Goal: Information Seeking & Learning: Learn about a topic

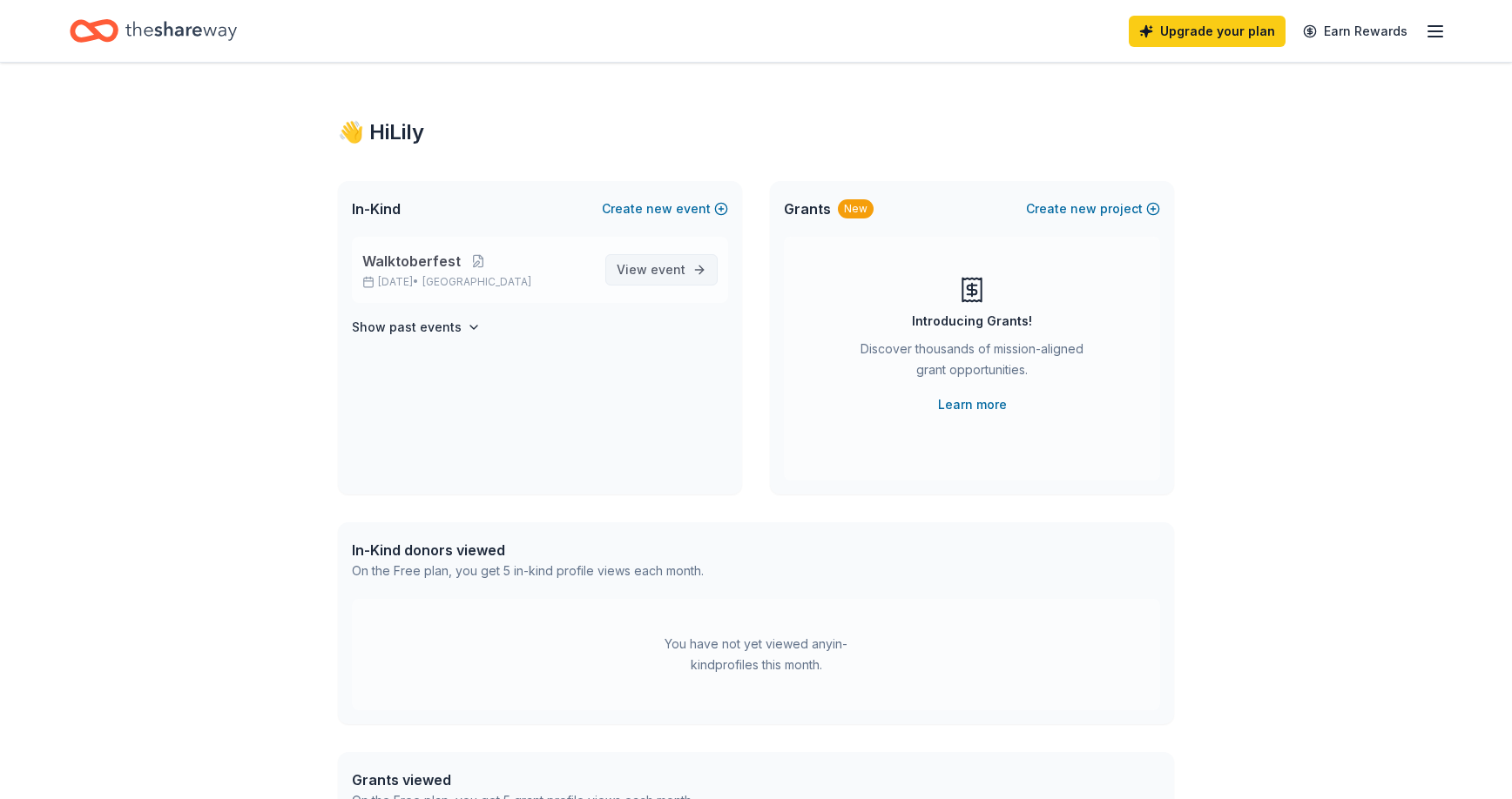
click at [645, 270] on span "View event" at bounding box center [651, 269] width 69 height 20
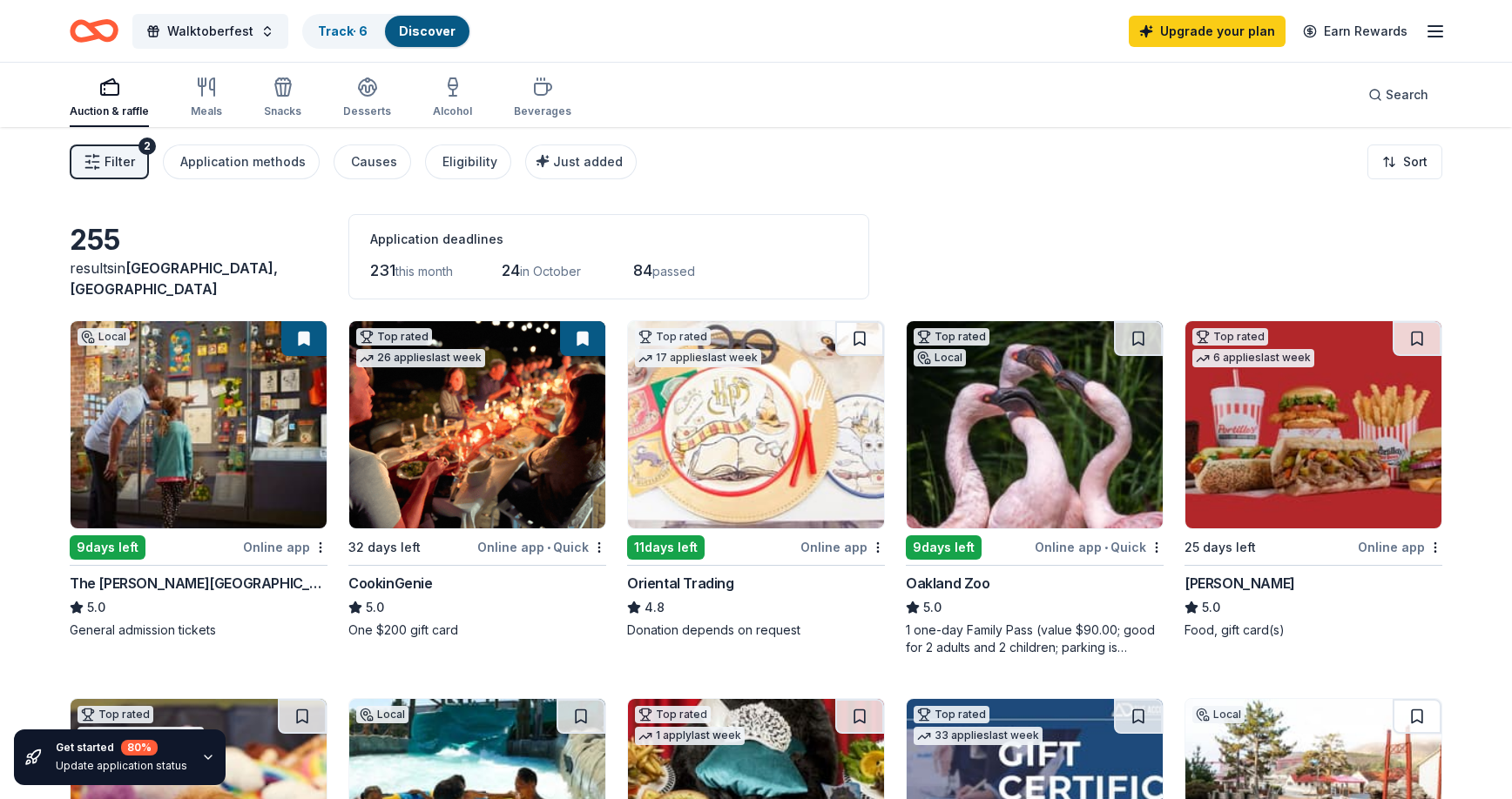
click at [137, 151] on button "Filter 2" at bounding box center [109, 162] width 79 height 34
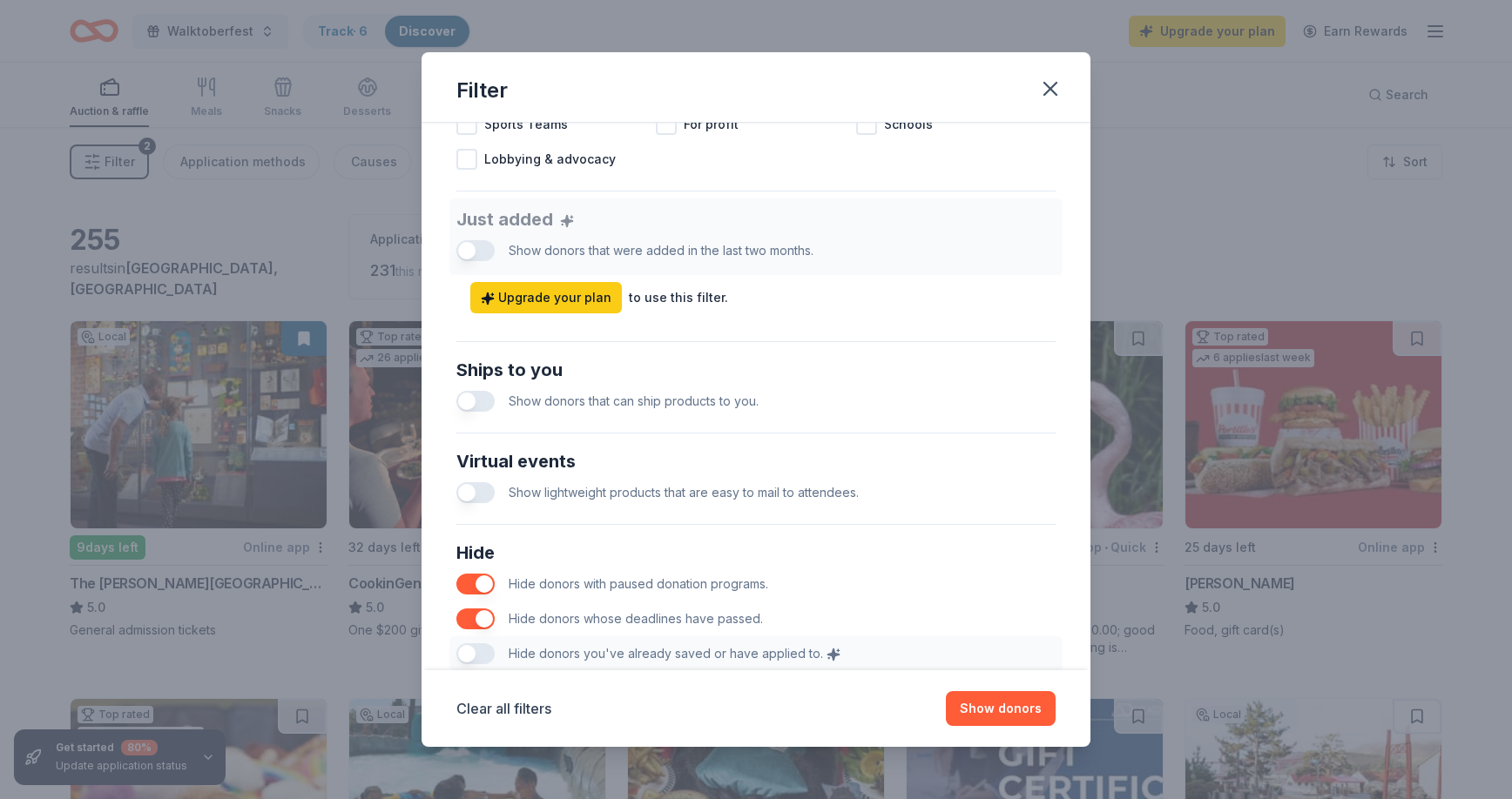
scroll to position [718, 0]
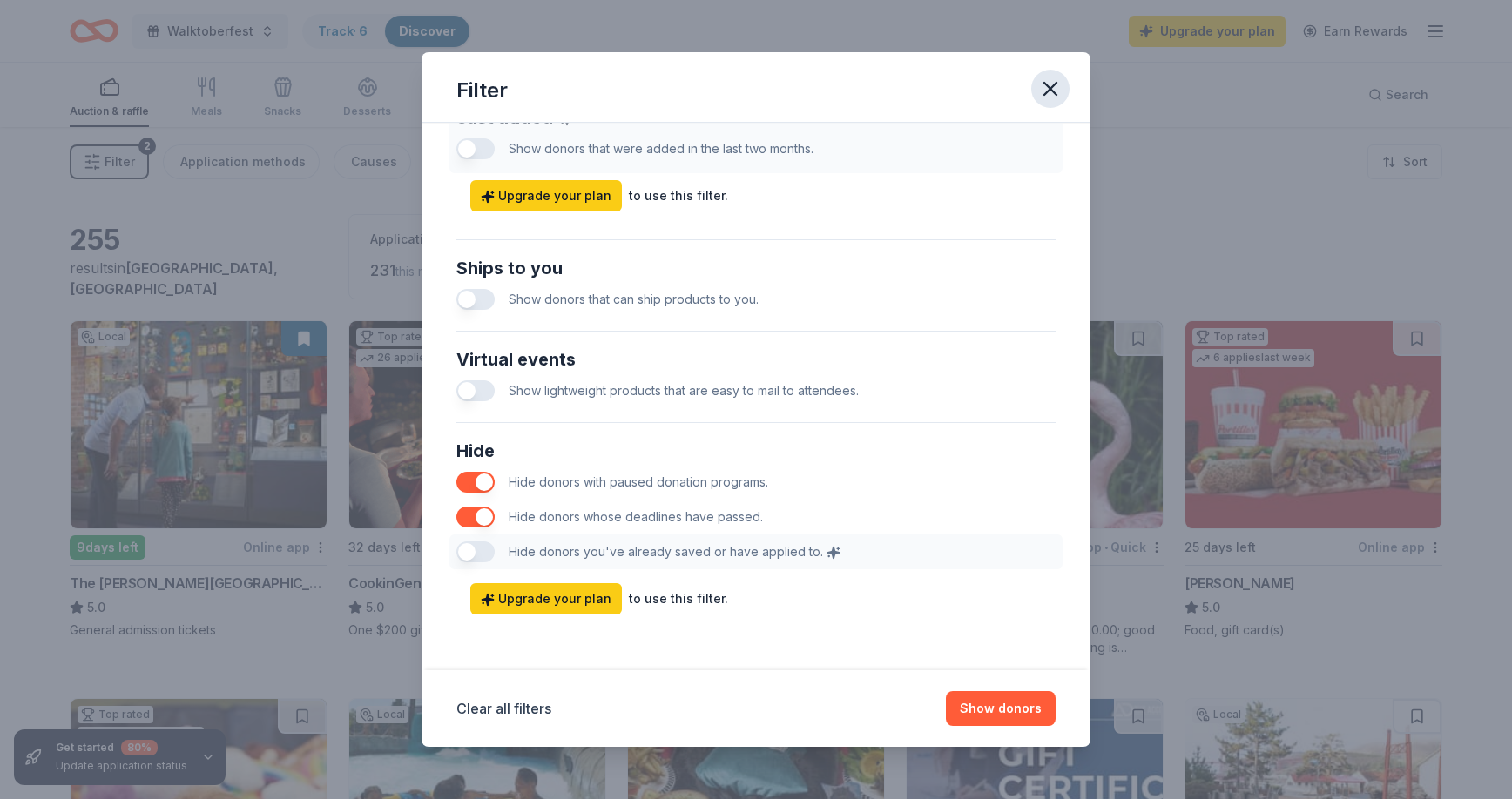
click at [1048, 93] on icon "button" at bounding box center [1050, 88] width 24 height 24
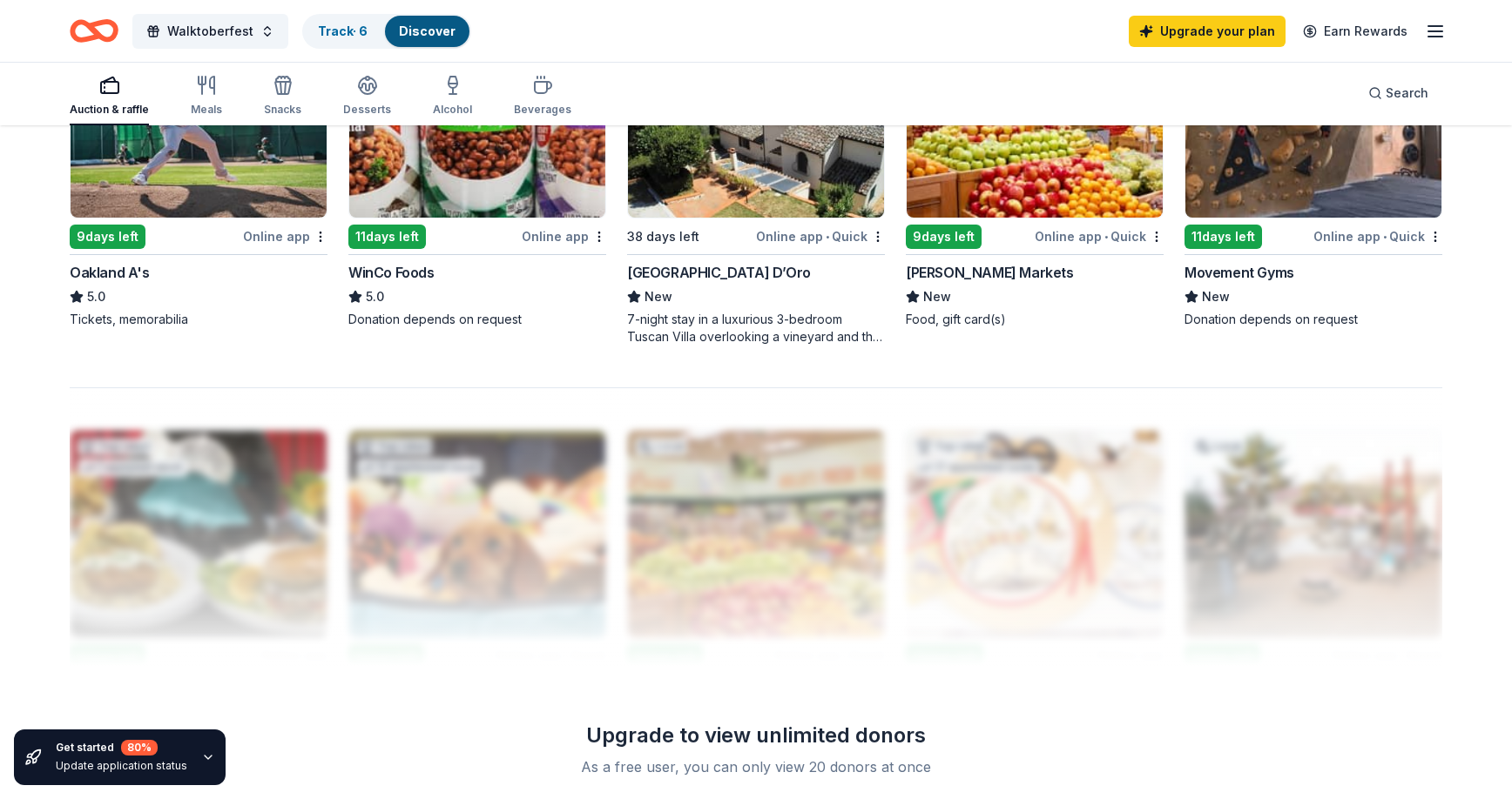
scroll to position [1448, 0]
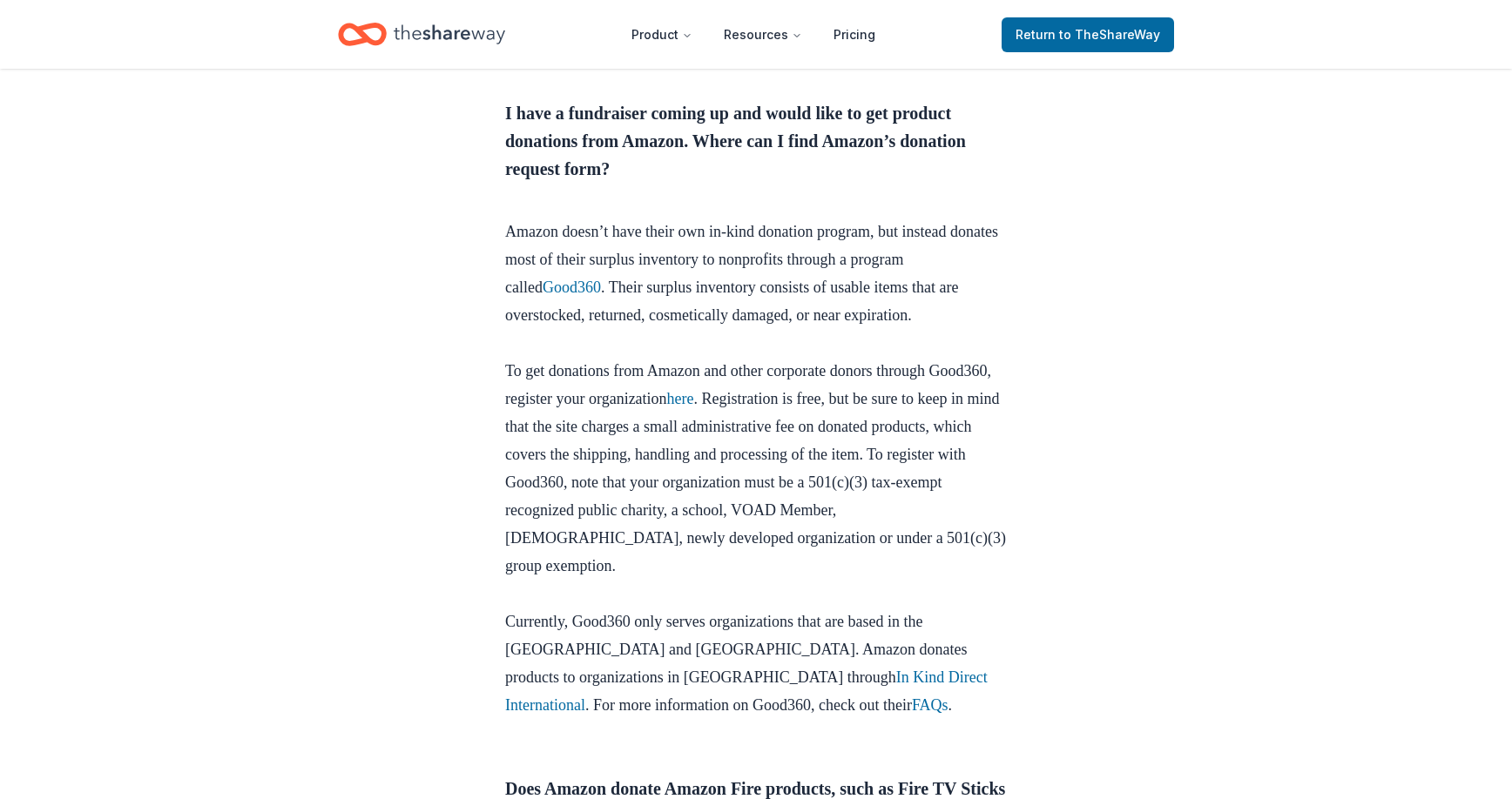
scroll to position [936, 0]
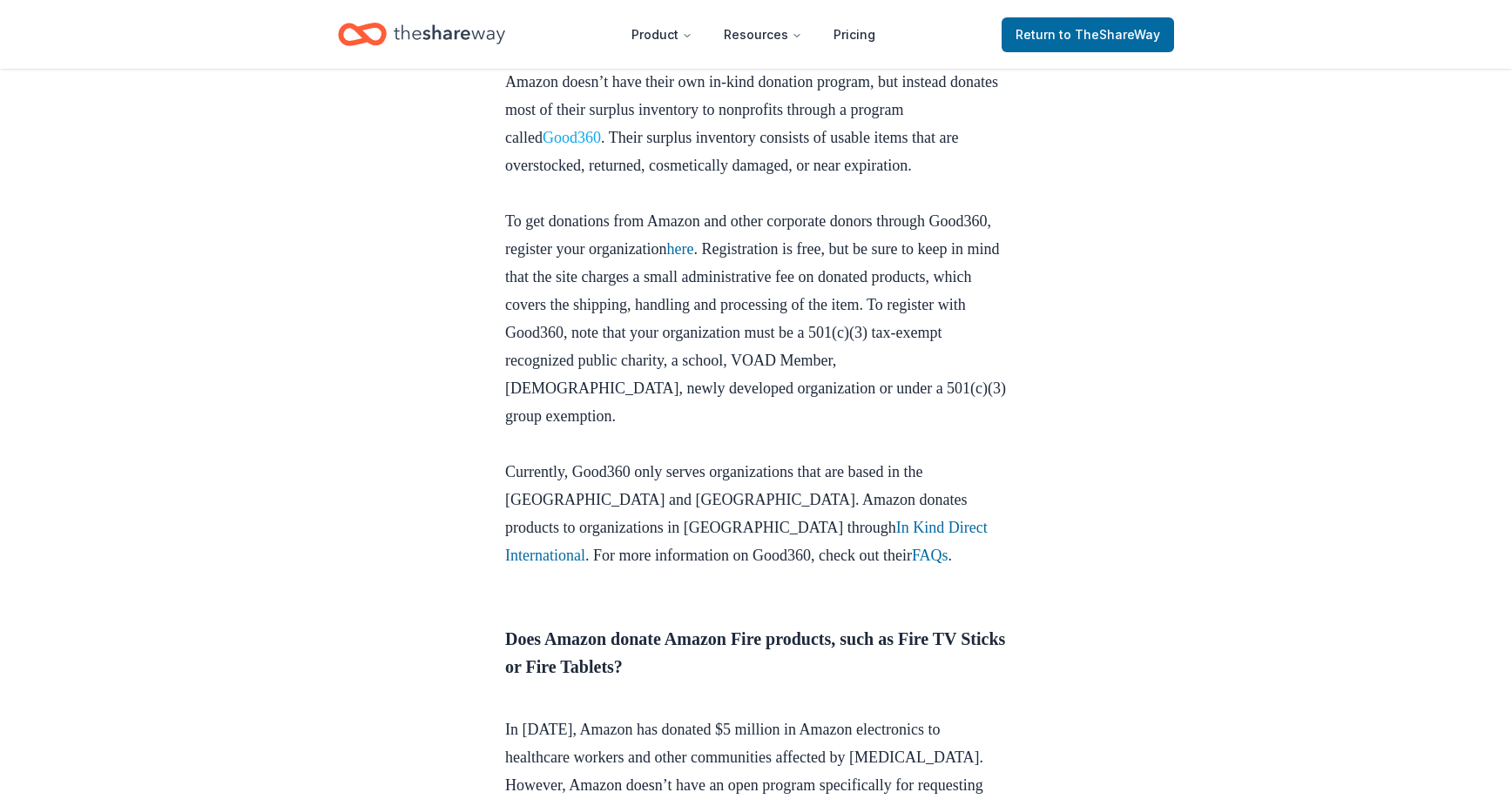
click at [590, 146] on link "Good360" at bounding box center [572, 138] width 59 height 18
